Goal: Navigation & Orientation: Find specific page/section

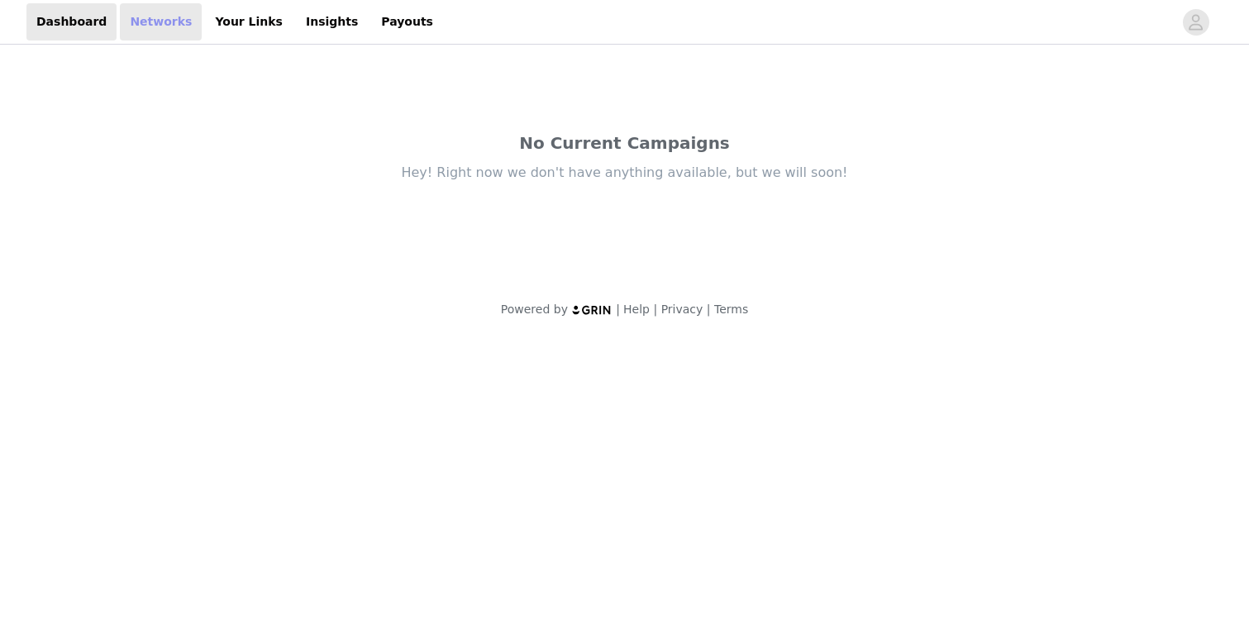
click at [143, 23] on link "Networks" at bounding box center [161, 21] width 82 height 37
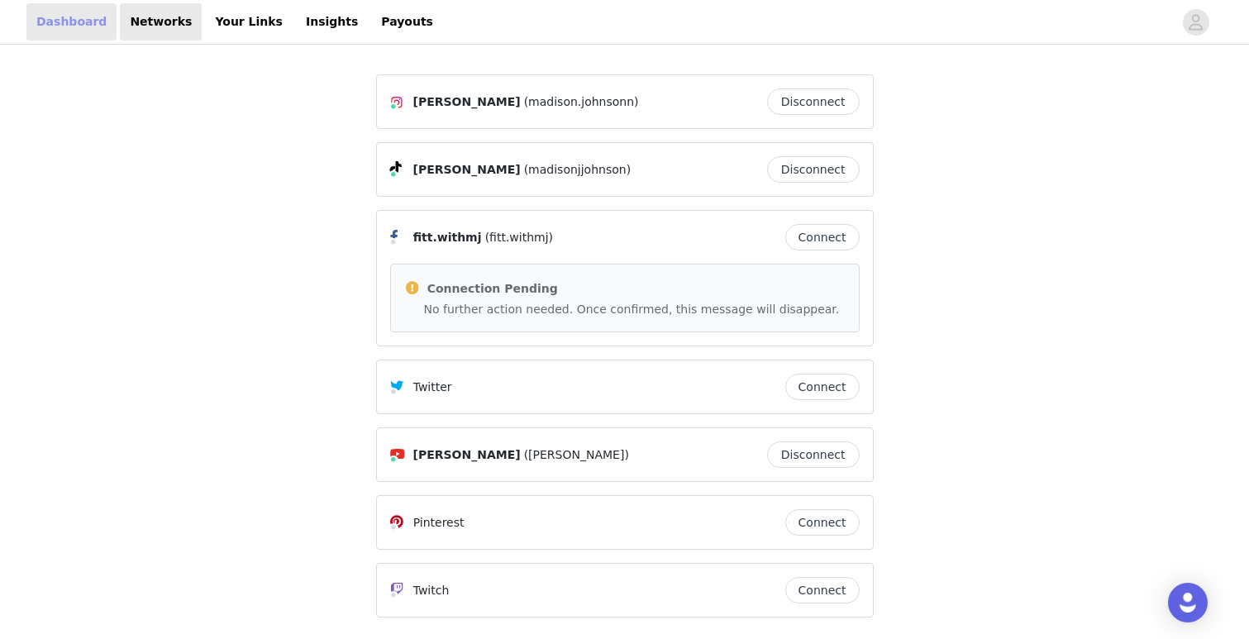
click at [76, 9] on link "Dashboard" at bounding box center [71, 21] width 90 height 37
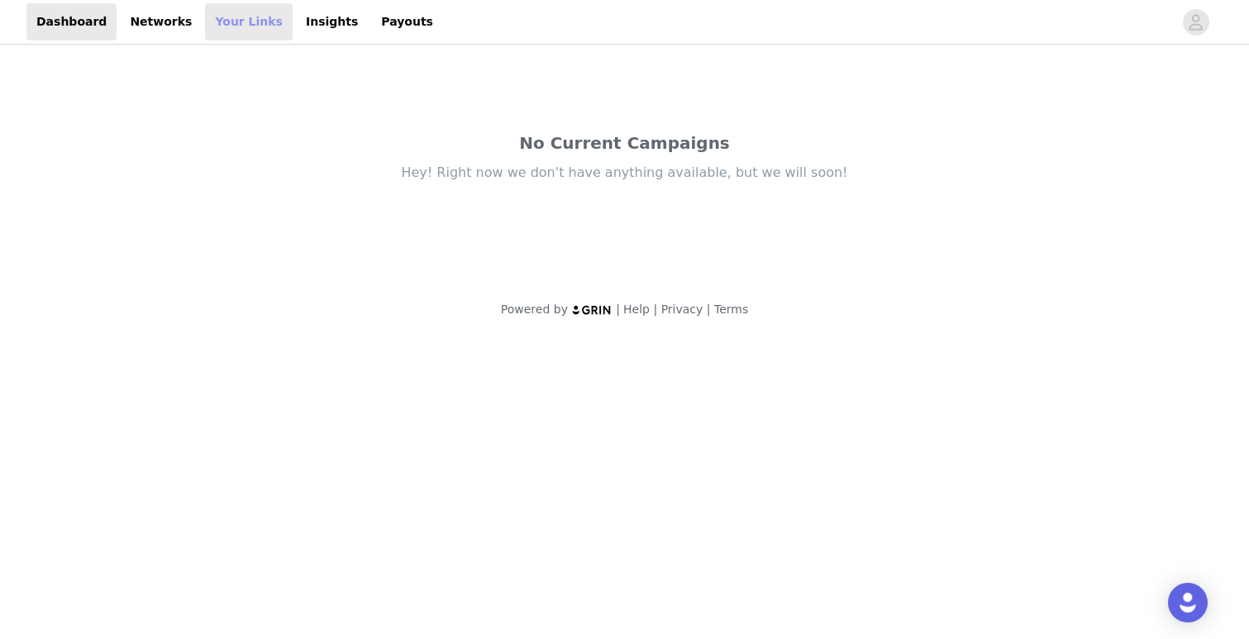
click at [221, 25] on link "Your Links" at bounding box center [249, 21] width 88 height 37
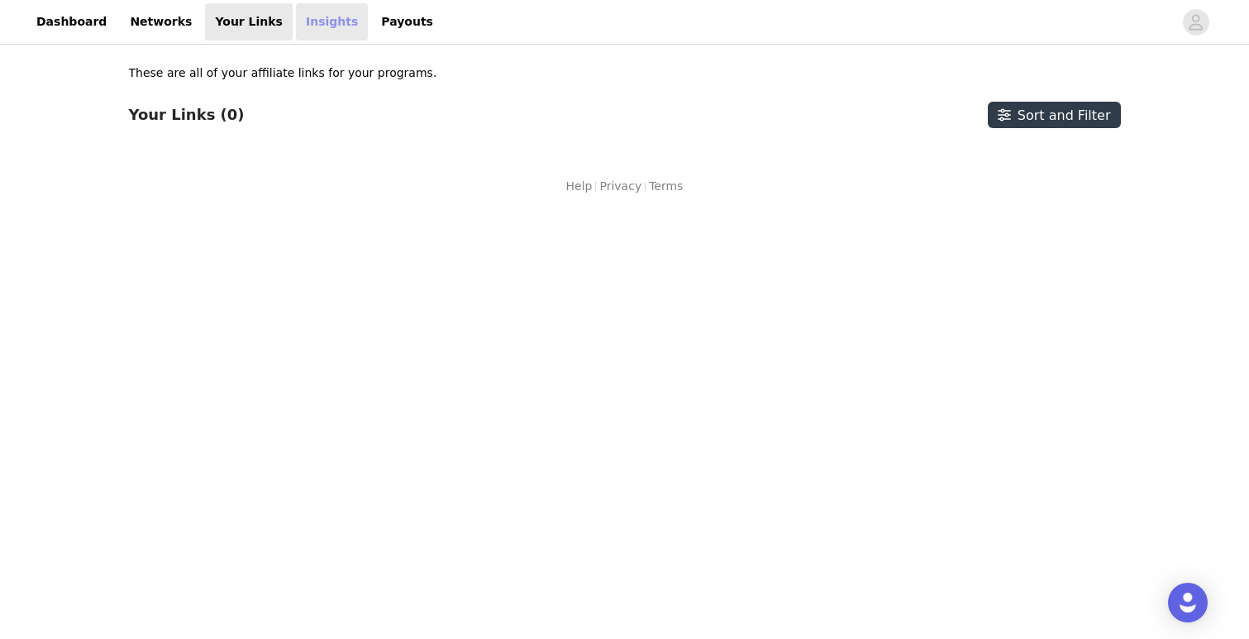
click at [296, 33] on link "Insights" at bounding box center [332, 21] width 72 height 37
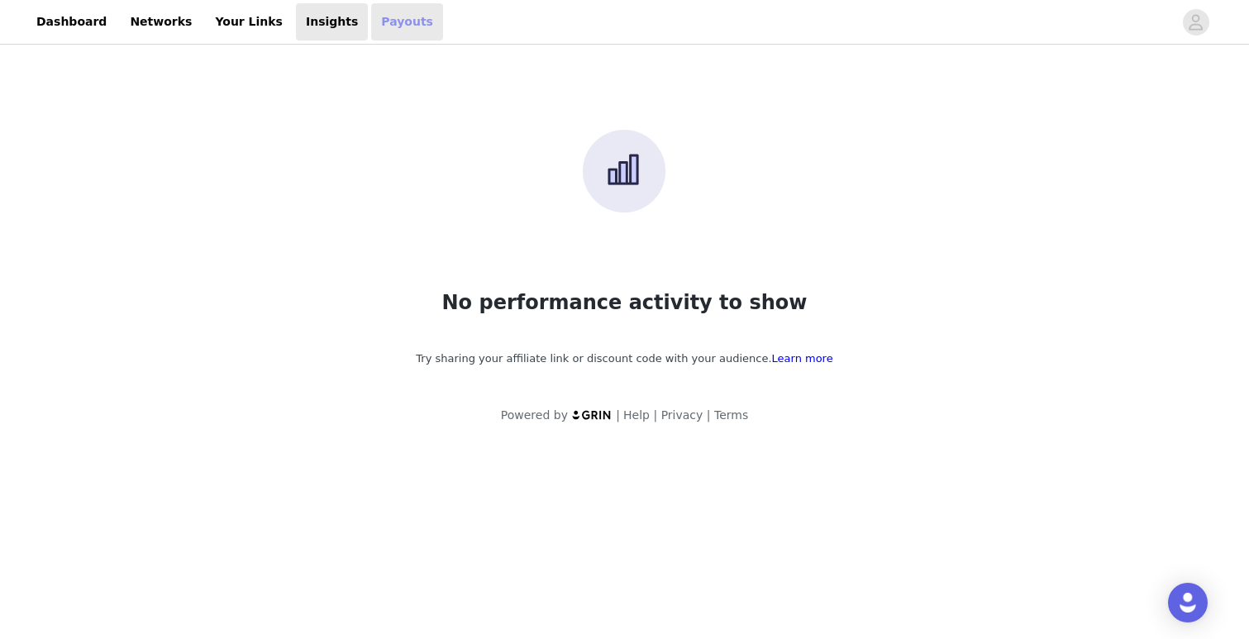
click at [371, 32] on link "Payouts" at bounding box center [407, 21] width 72 height 37
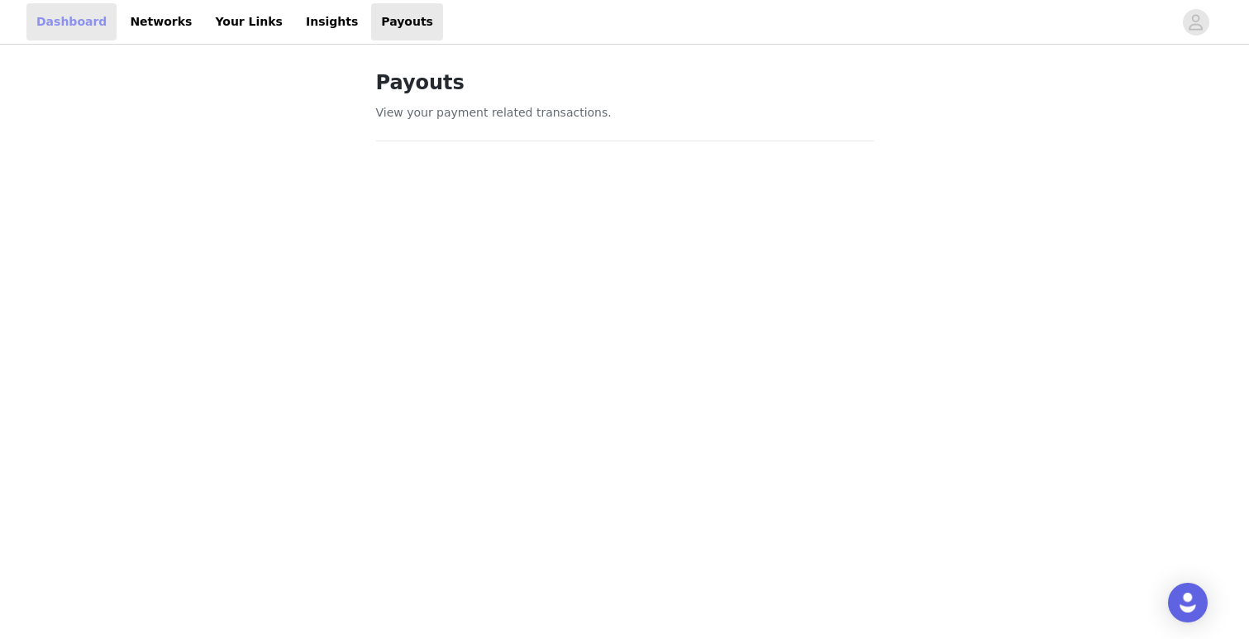
click at [67, 21] on link "Dashboard" at bounding box center [71, 21] width 90 height 37
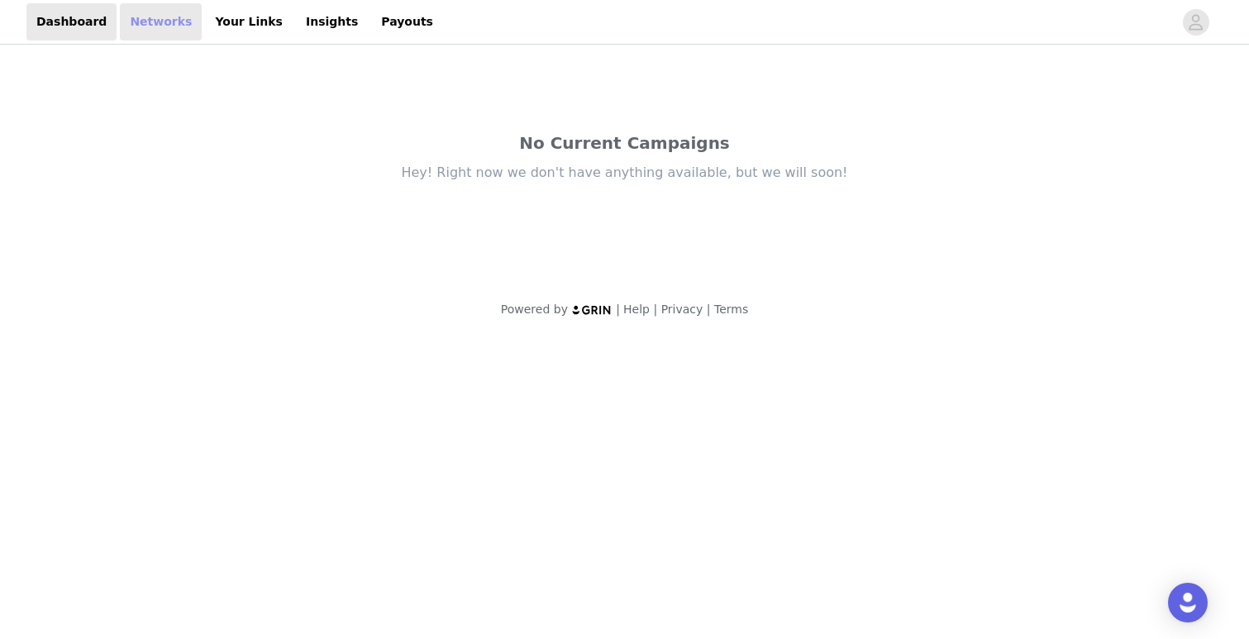
click at [155, 20] on link "Networks" at bounding box center [161, 21] width 82 height 37
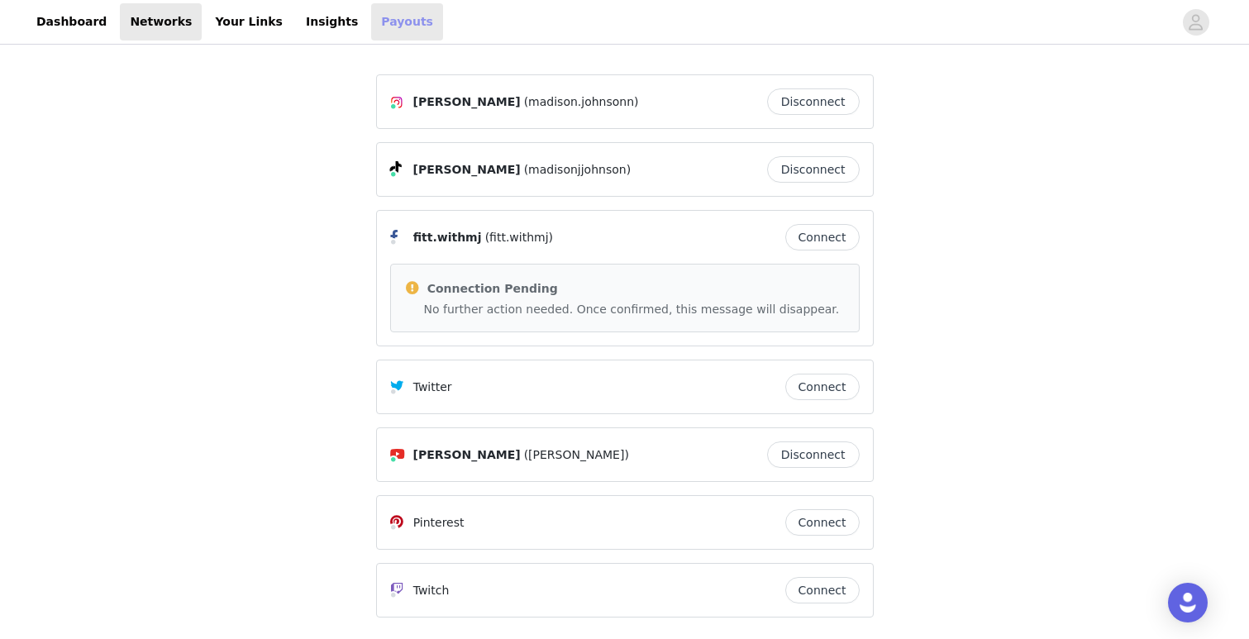
click at [371, 24] on link "Payouts" at bounding box center [407, 21] width 72 height 37
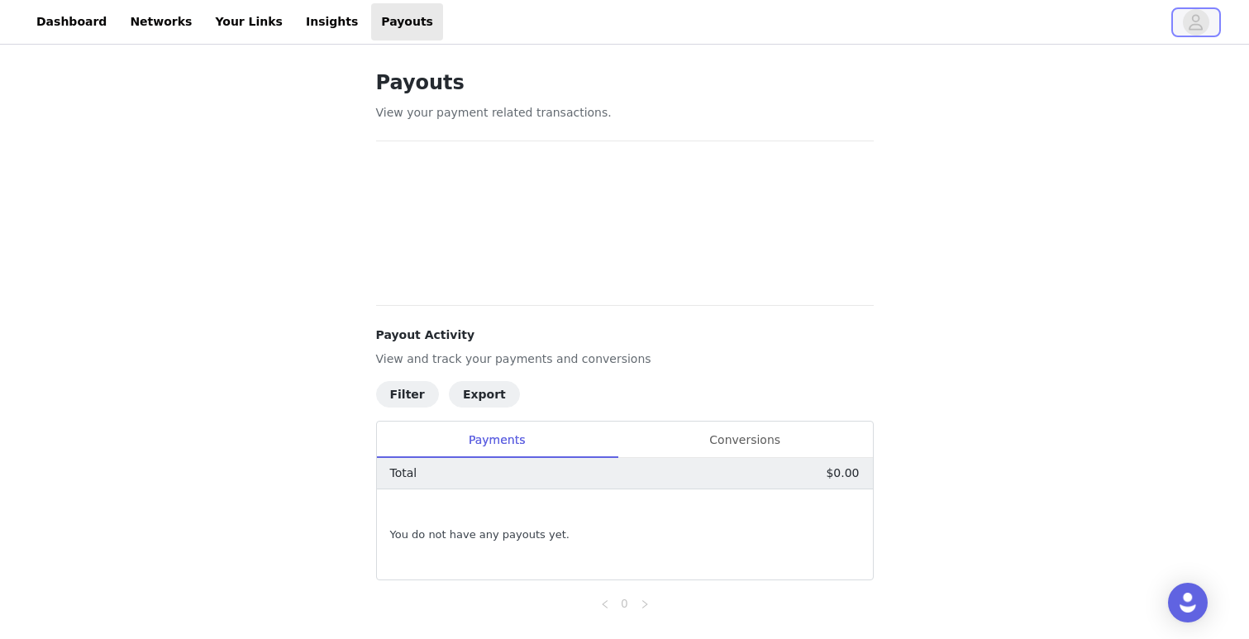
click at [1208, 26] on span "button" at bounding box center [1196, 22] width 26 height 26
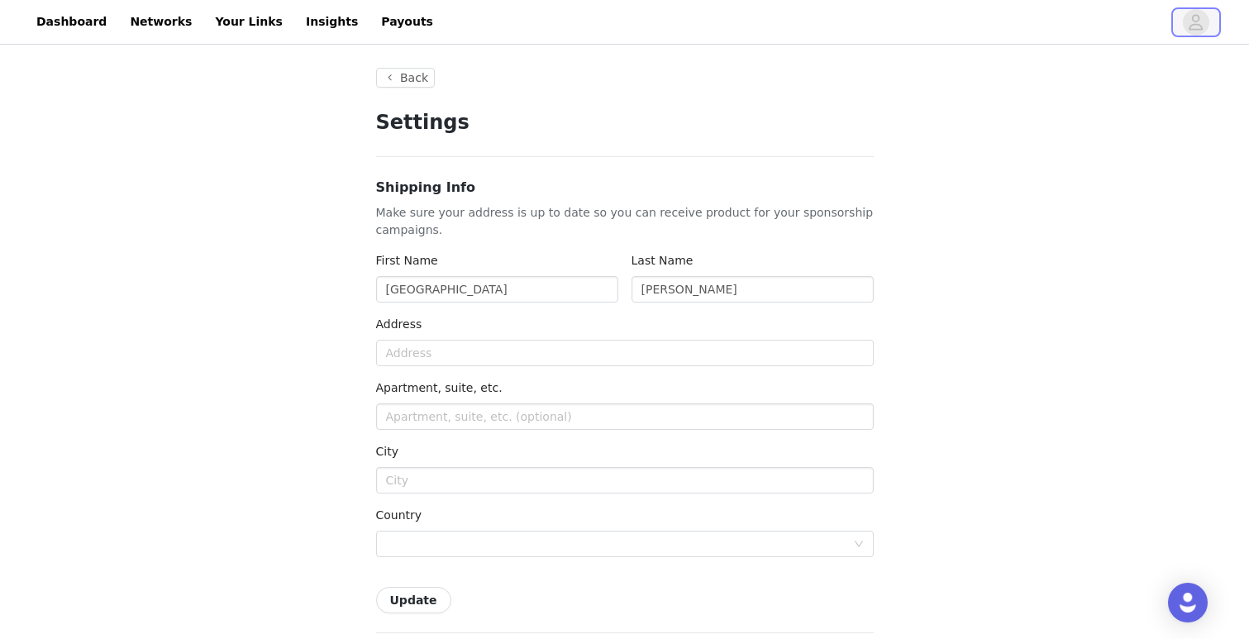
type input "+1 ([GEOGRAPHIC_DATA])"
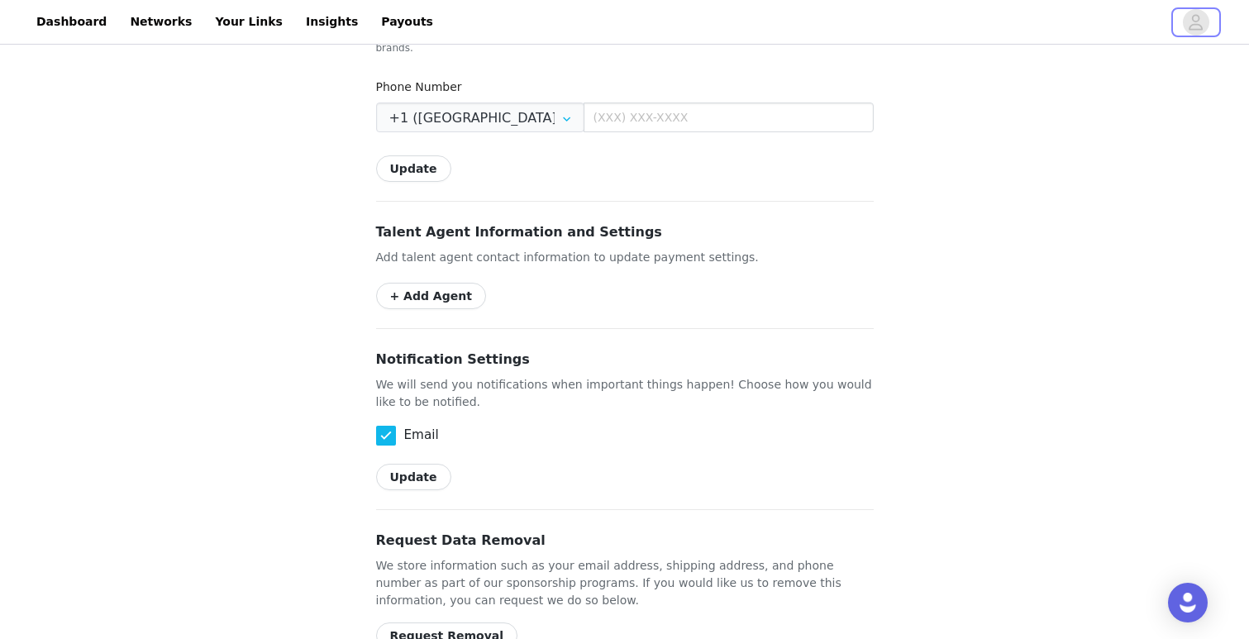
scroll to position [759, 0]
